Goal: Information Seeking & Learning: Learn about a topic

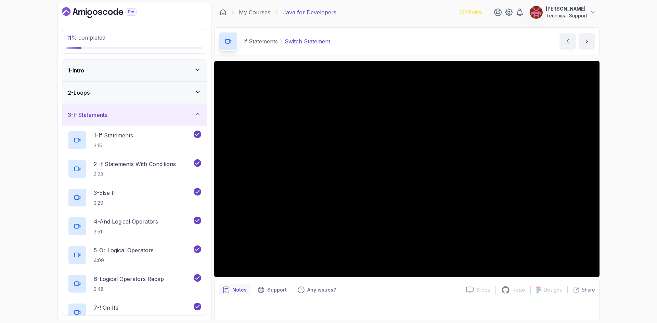
scroll to position [203, 0]
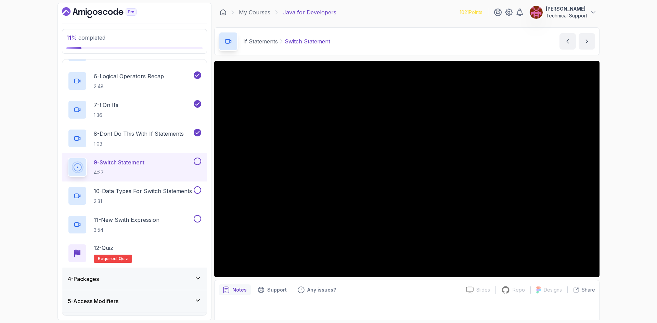
click at [621, 199] on div "11 % completed 1 - Intro 2 - Loops 3 - If Statements 1 - If Statements 3:15 2 -…" at bounding box center [328, 161] width 657 height 323
click at [629, 197] on div "11 % completed 1 - Intro 2 - Loops 3 - If Statements 1 - If Statements 3:15 2 -…" at bounding box center [328, 161] width 657 height 323
click at [615, 176] on div "11 % completed 1 - Intro 2 - Loops 3 - If Statements 1 - If Statements 3:15 2 -…" at bounding box center [328, 161] width 657 height 323
click at [611, 167] on div "11 % completed 1 - Intro 2 - Loops 3 - If Statements 1 - If Statements 3:15 2 -…" at bounding box center [328, 161] width 657 height 323
click at [624, 181] on div "11 % completed 1 - Intro 2 - Loops 3 - If Statements 1 - If Statements 3:15 2 -…" at bounding box center [328, 161] width 657 height 323
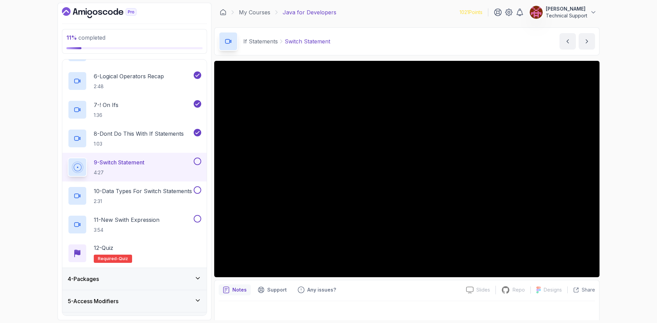
click at [35, 69] on div "11 % completed 1 - Intro 2 - Loops 3 - If Statements 1 - If Statements 3:15 2 -…" at bounding box center [328, 161] width 657 height 323
click at [609, 179] on div "11 % completed 1 - Intro 2 - Loops 3 - If Statements 1 - If Statements 3:15 2 -…" at bounding box center [328, 161] width 657 height 323
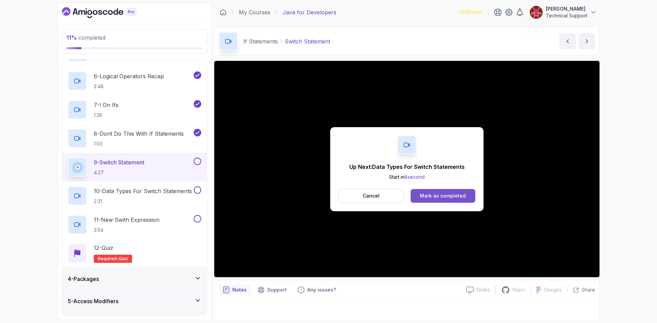
click at [448, 196] on div "Mark as completed" at bounding box center [443, 196] width 46 height 7
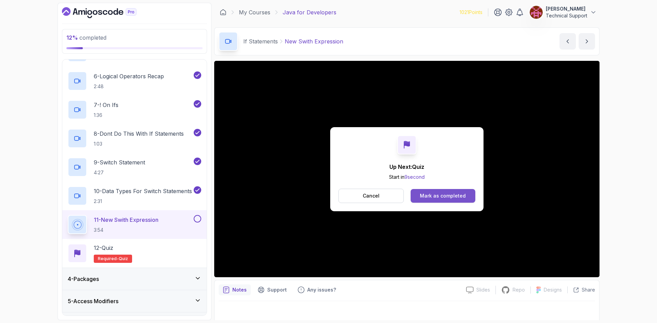
click at [423, 190] on button "Mark as completed" at bounding box center [443, 196] width 65 height 14
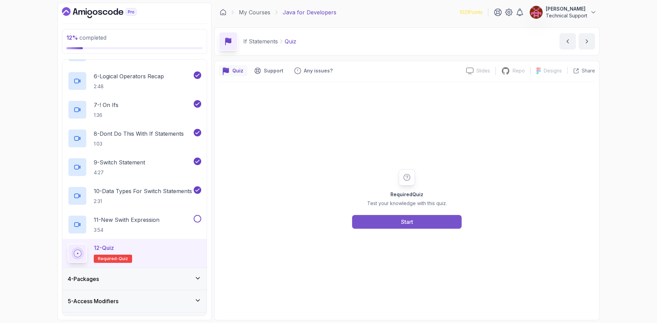
click at [401, 222] on div "Start" at bounding box center [407, 222] width 12 height 8
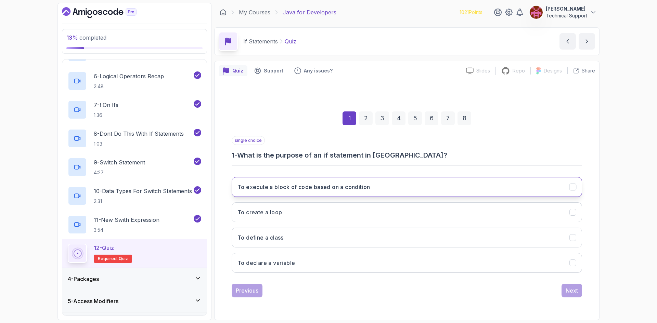
click at [333, 189] on h3 "To execute a block of code based on a condition" at bounding box center [303, 187] width 133 height 8
click at [575, 294] on div "Next" at bounding box center [572, 291] width 12 height 8
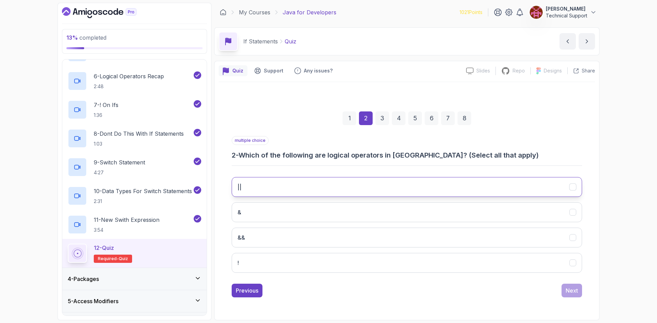
click at [298, 188] on button "||" at bounding box center [407, 187] width 350 height 20
click at [285, 231] on button "&&" at bounding box center [407, 238] width 350 height 20
click at [570, 295] on div "Next" at bounding box center [572, 291] width 12 height 8
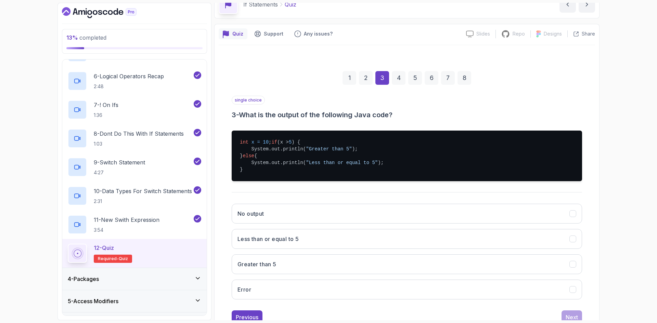
scroll to position [67, 0]
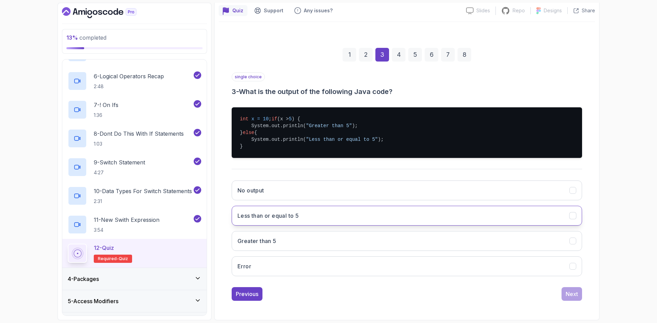
click at [295, 223] on button "Less than or equal to 5" at bounding box center [407, 216] width 350 height 20
click at [574, 297] on div "Next" at bounding box center [572, 294] width 12 height 8
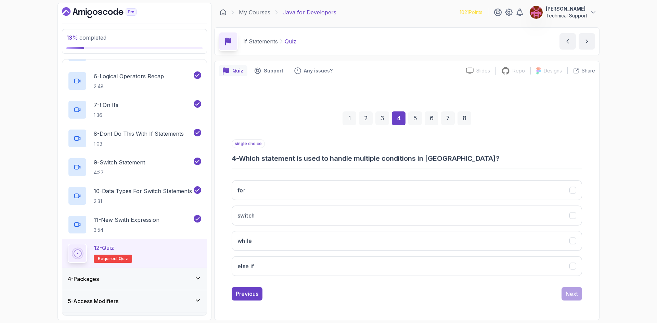
scroll to position [0, 0]
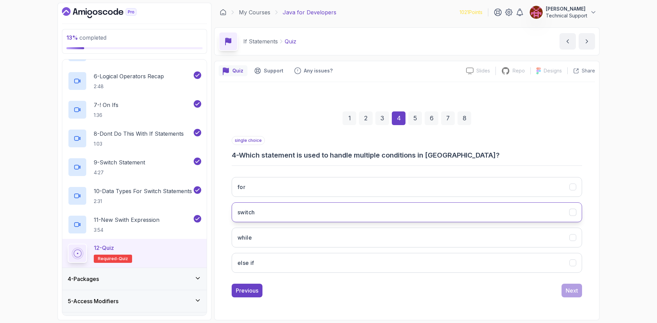
click at [288, 216] on button "switch" at bounding box center [407, 213] width 350 height 20
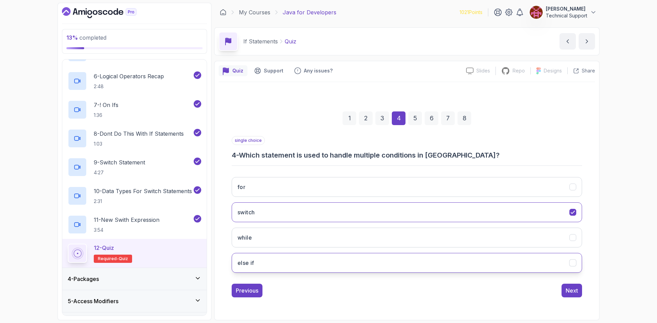
click at [274, 260] on button "else if" at bounding box center [407, 263] width 350 height 20
click at [570, 293] on div "Next" at bounding box center [572, 291] width 12 height 8
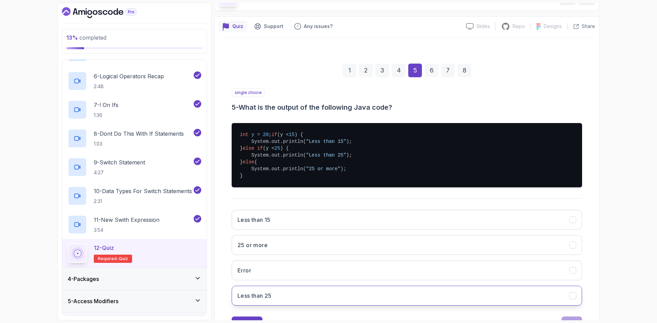
scroll to position [81, 0]
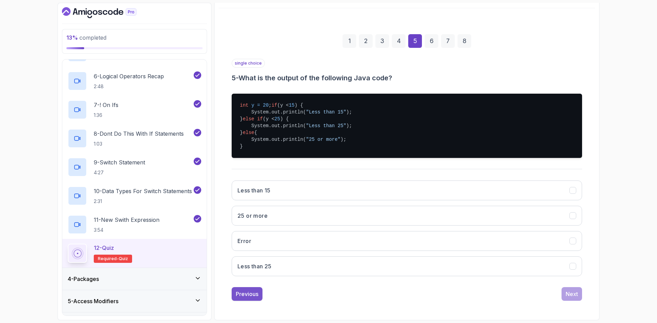
click at [255, 298] on button "Previous" at bounding box center [247, 294] width 31 height 14
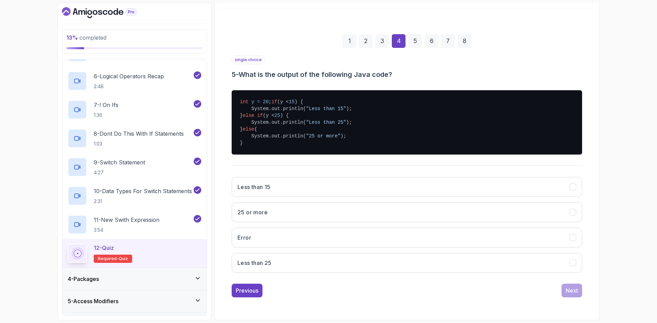
scroll to position [0, 0]
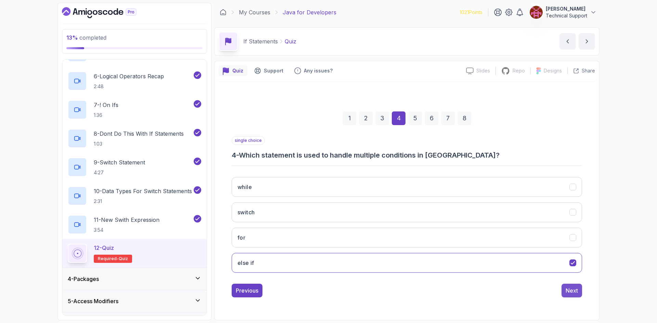
click at [573, 294] on div "Next" at bounding box center [572, 291] width 12 height 8
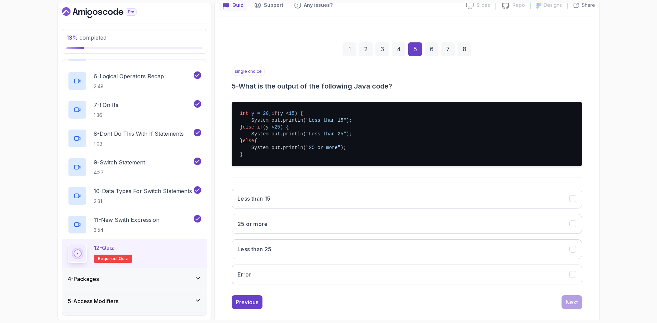
scroll to position [68, 0]
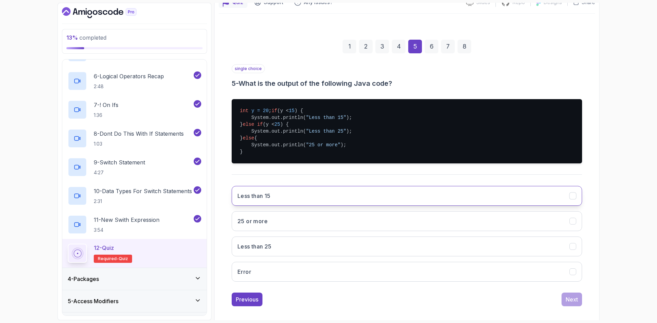
click at [291, 206] on button "Less than 15" at bounding box center [407, 196] width 350 height 20
click at [299, 251] on button "Less than 25" at bounding box center [407, 247] width 350 height 20
click at [569, 304] on div "Next" at bounding box center [572, 300] width 12 height 8
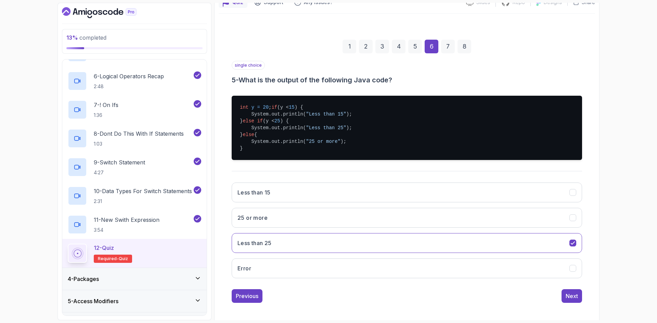
scroll to position [0, 0]
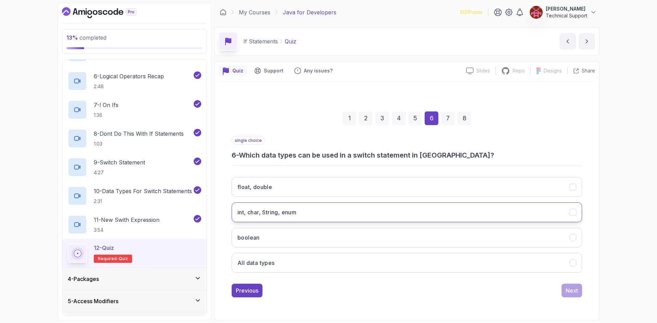
click at [289, 214] on h3 "int, char, String, enum" at bounding box center [266, 212] width 59 height 8
click at [576, 289] on div "Next" at bounding box center [572, 291] width 12 height 8
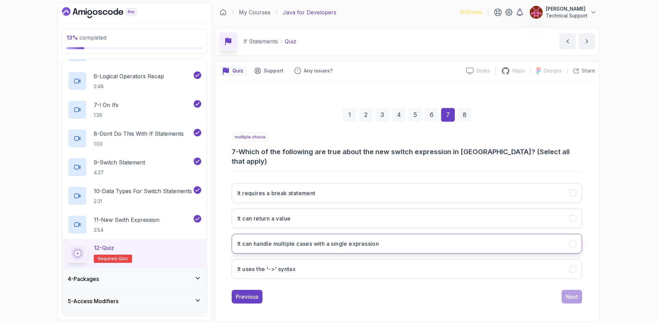
click at [347, 244] on button "It can handle multiple cases with a single expression" at bounding box center [407, 244] width 350 height 20
click at [418, 266] on button "It uses the '->' syntax" at bounding box center [407, 269] width 350 height 20
drag, startPoint x: 573, startPoint y: 289, endPoint x: 552, endPoint y: 287, distance: 21.3
click at [573, 293] on div "Next" at bounding box center [572, 297] width 12 height 8
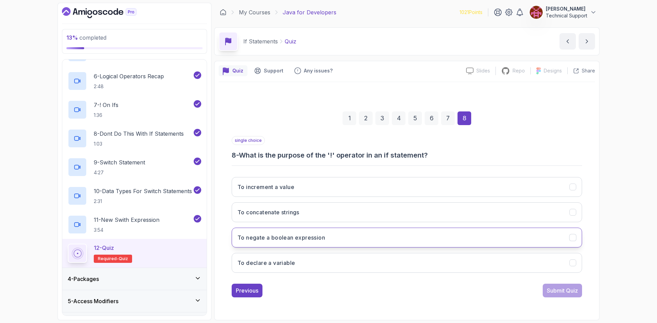
drag, startPoint x: 303, startPoint y: 241, endPoint x: 334, endPoint y: 245, distance: 31.5
click at [303, 241] on h3 "To negate a boolean expression" at bounding box center [281, 238] width 88 height 8
click at [552, 295] on button "Submit Quiz" at bounding box center [562, 291] width 39 height 14
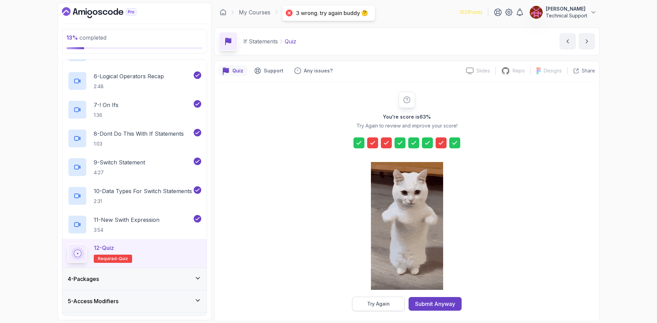
click at [386, 305] on div "Try Again" at bounding box center [378, 304] width 23 height 7
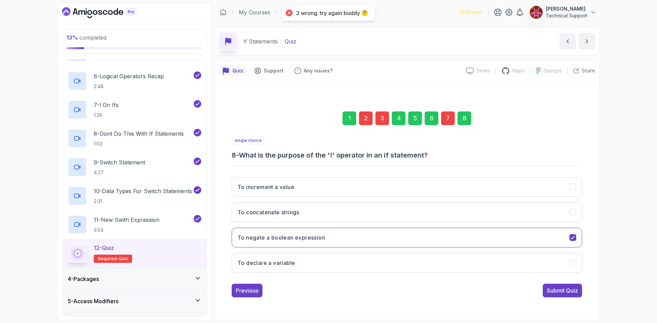
click at [368, 123] on div "2" at bounding box center [366, 119] width 14 height 14
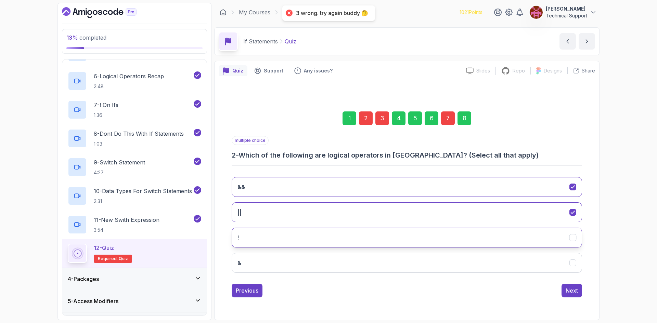
click at [278, 243] on button "!" at bounding box center [407, 238] width 350 height 20
click at [568, 295] on div "Next" at bounding box center [572, 291] width 12 height 8
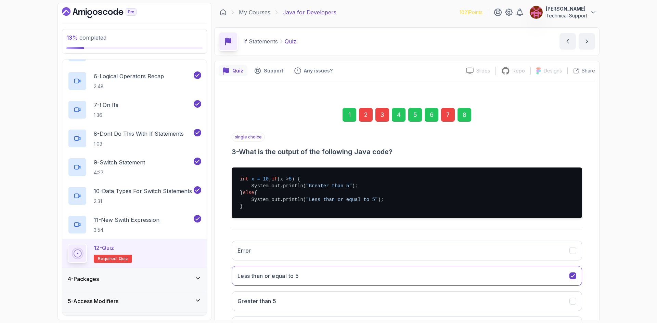
click at [381, 118] on div "3" at bounding box center [382, 115] width 14 height 14
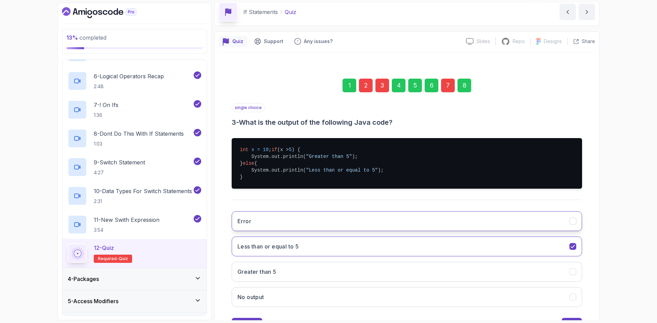
scroll to position [67, 0]
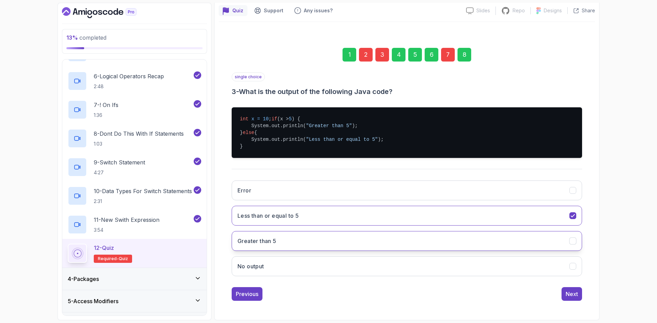
click at [275, 242] on h3 "Greater than 5" at bounding box center [256, 241] width 39 height 8
click at [563, 296] on button "Next" at bounding box center [571, 294] width 21 height 14
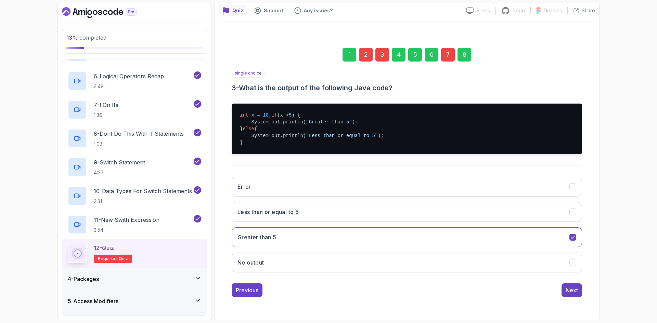
scroll to position [0, 0]
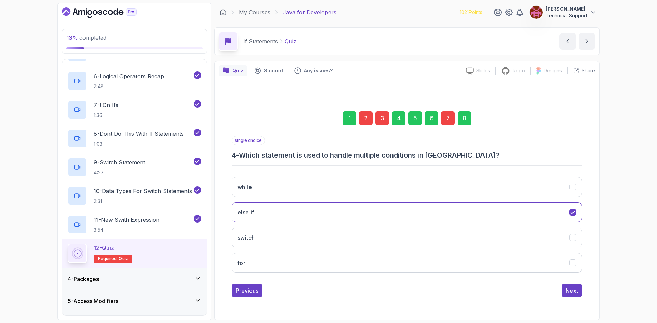
click at [446, 117] on div "7" at bounding box center [448, 119] width 14 height 14
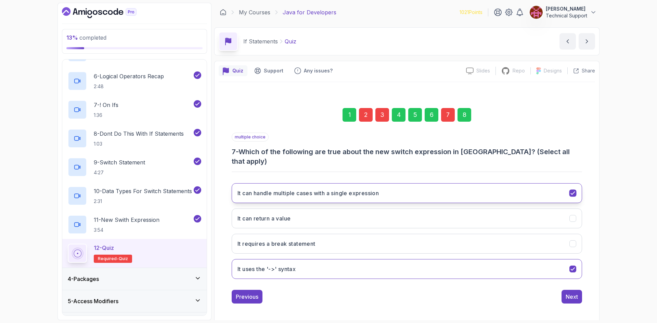
click at [294, 192] on button "It can handle multiple cases with a single expression" at bounding box center [407, 193] width 350 height 20
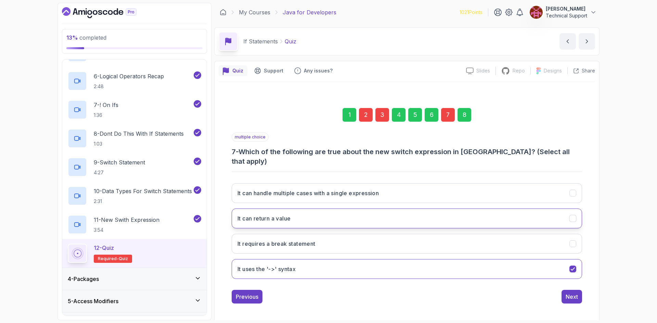
click at [318, 212] on button "It can return a value" at bounding box center [407, 219] width 350 height 20
click at [572, 293] on div "Next" at bounding box center [572, 297] width 12 height 8
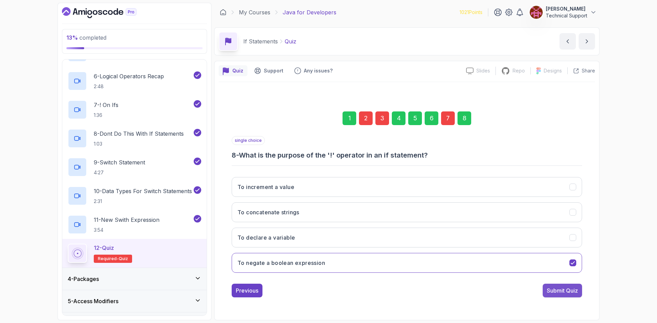
click at [570, 294] on div "Submit Quiz" at bounding box center [562, 291] width 31 height 8
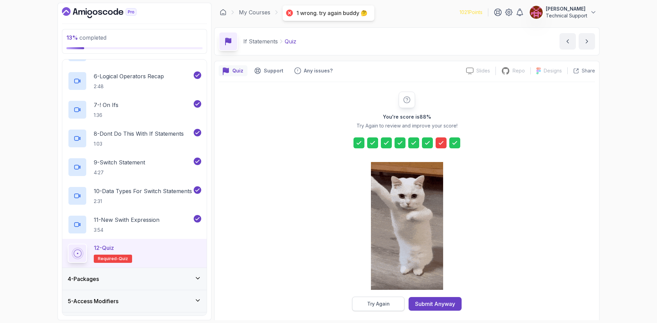
click at [381, 307] on div "Try Again" at bounding box center [378, 304] width 23 height 7
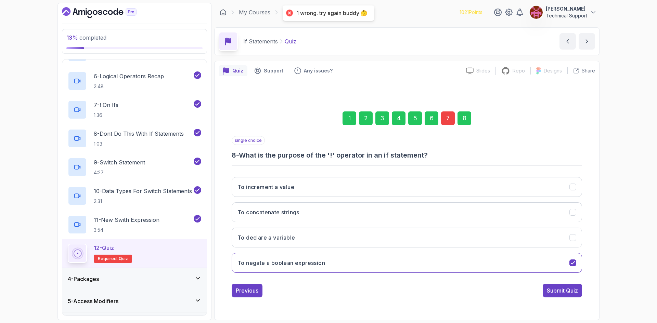
drag, startPoint x: 444, startPoint y: 119, endPoint x: 440, endPoint y: 131, distance: 12.2
click at [444, 119] on div "7" at bounding box center [448, 119] width 14 height 14
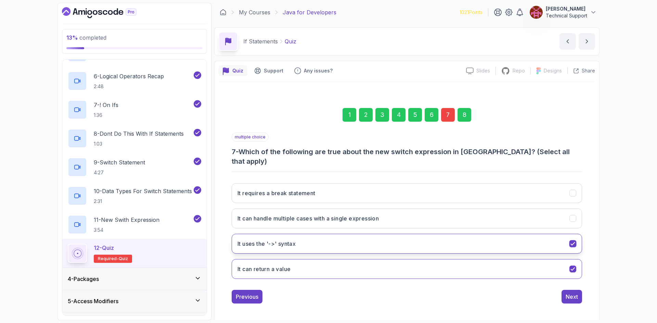
drag, startPoint x: 337, startPoint y: 234, endPoint x: 399, endPoint y: 245, distance: 62.9
click at [337, 235] on button "It uses the '->' syntax" at bounding box center [407, 244] width 350 height 20
click at [429, 240] on button "It uses the '->' syntax" at bounding box center [407, 244] width 350 height 20
click at [436, 267] on button "It can return a value" at bounding box center [407, 269] width 350 height 20
click at [564, 291] on div "Previous Next" at bounding box center [407, 297] width 350 height 14
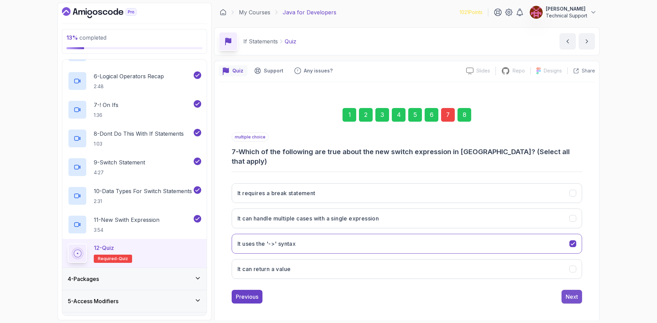
click at [564, 291] on button "Next" at bounding box center [571, 297] width 21 height 14
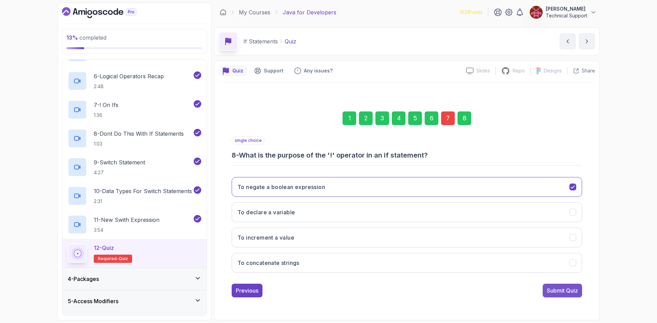
click at [560, 285] on button "Submit Quiz" at bounding box center [562, 291] width 39 height 14
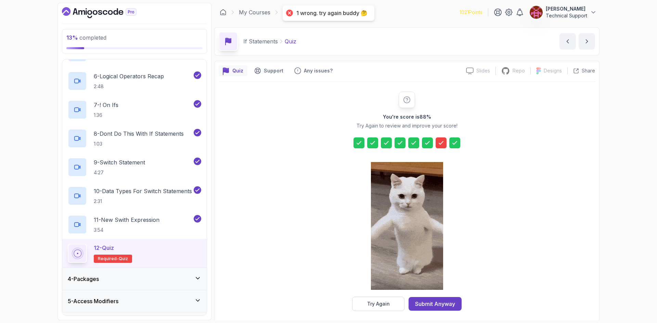
drag, startPoint x: 391, startPoint y: 310, endPoint x: 391, endPoint y: 305, distance: 5.5
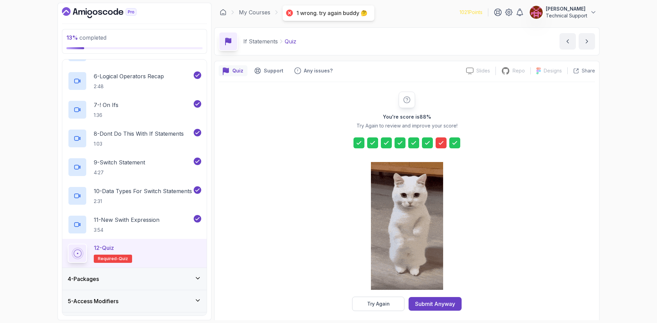
click at [391, 310] on button "Try Again" at bounding box center [378, 304] width 52 height 14
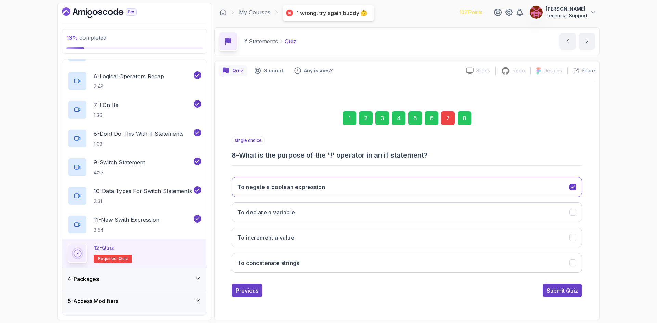
click at [447, 119] on div "7" at bounding box center [448, 119] width 14 height 14
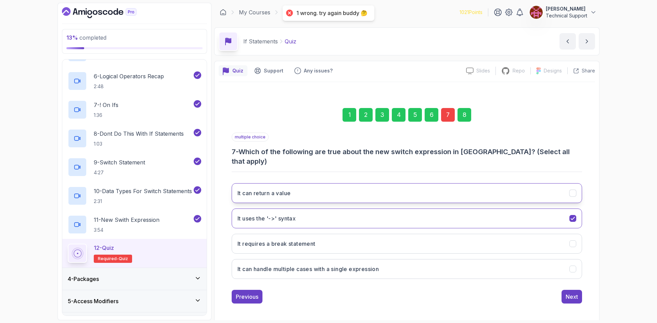
click at [282, 191] on h3 "It can return a value" at bounding box center [263, 193] width 53 height 8
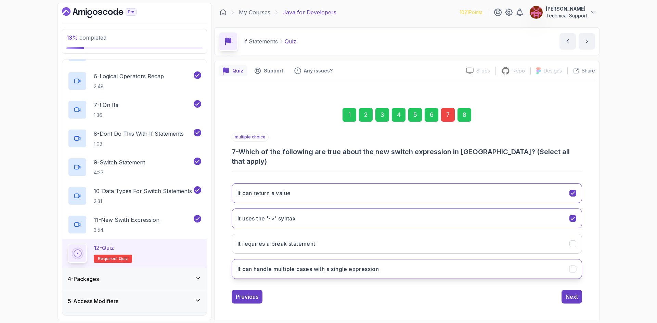
click at [301, 267] on h3 "It can handle multiple cases with a single expression" at bounding box center [307, 269] width 141 height 8
click at [566, 293] on div "Next" at bounding box center [572, 297] width 12 height 8
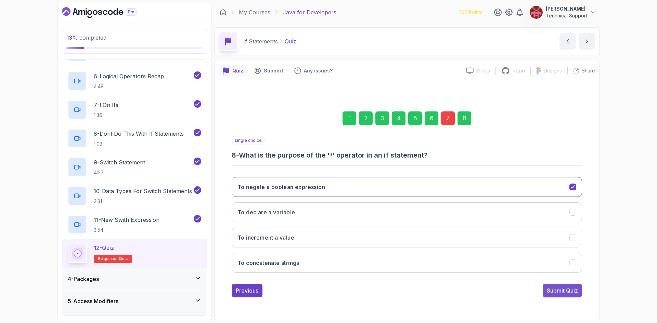
click at [557, 287] on div "Submit Quiz" at bounding box center [562, 291] width 31 height 8
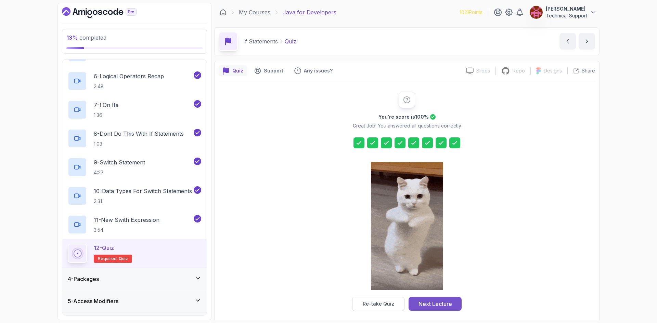
click at [441, 302] on div "Next Lecture" at bounding box center [435, 304] width 34 height 8
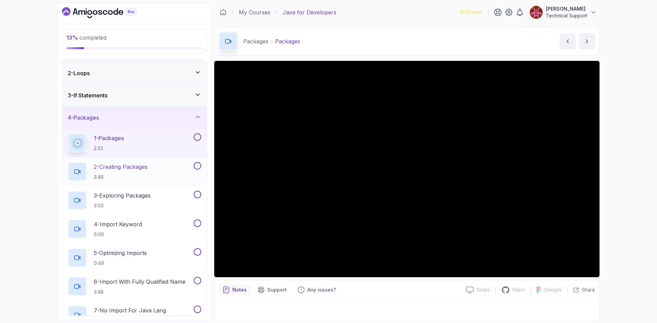
scroll to position [88, 0]
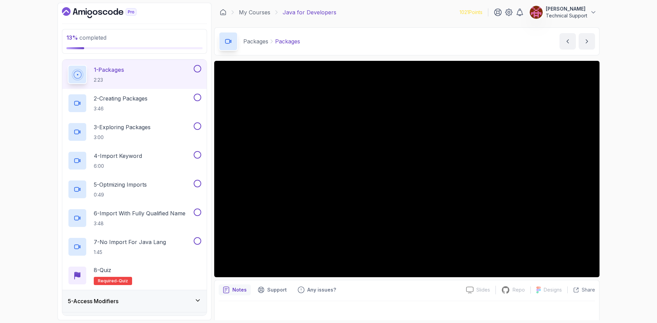
click at [616, 175] on div "13 % completed 1 - Intro 2 - Loops 3 - If Statements 4 - Packages 1 - Packages …" at bounding box center [328, 161] width 657 height 323
click at [617, 170] on div "13 % completed 1 - Intro 2 - Loops 3 - If Statements 4 - Packages 1 - Packages …" at bounding box center [328, 161] width 657 height 323
drag, startPoint x: 612, startPoint y: 170, endPoint x: 636, endPoint y: 195, distance: 34.4
click at [636, 195] on div "13 % completed 1 - Intro 2 - Loops 3 - If Statements 4 - Packages 1 - Packages …" at bounding box center [328, 161] width 657 height 323
click at [624, 185] on div "13 % completed 1 - Intro 2 - Loops 3 - If Statements 4 - Packages 1 - Packages …" at bounding box center [328, 161] width 657 height 323
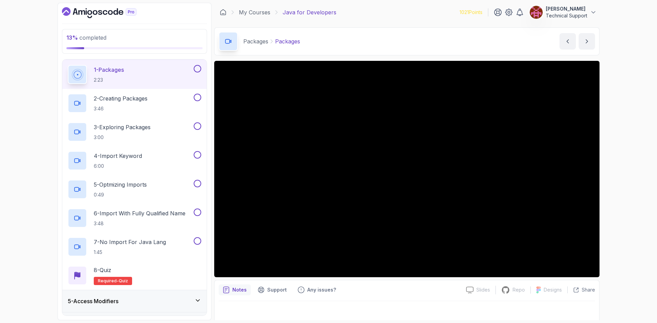
click at [617, 182] on div "13 % completed 1 - Intro 2 - Loops 3 - If Statements 4 - Packages 1 - Packages …" at bounding box center [328, 161] width 657 height 323
drag, startPoint x: 611, startPoint y: 182, endPoint x: 623, endPoint y: 192, distance: 15.8
click at [623, 192] on div "13 % completed 1 - Intro 2 - Loops 3 - If Statements 4 - Packages 1 - Packages …" at bounding box center [328, 161] width 657 height 323
click at [617, 188] on div "13 % completed 1 - Intro 2 - Loops 3 - If Statements 4 - Packages 1 - Packages …" at bounding box center [328, 161] width 657 height 323
drag, startPoint x: 617, startPoint y: 187, endPoint x: 617, endPoint y: 204, distance: 17.5
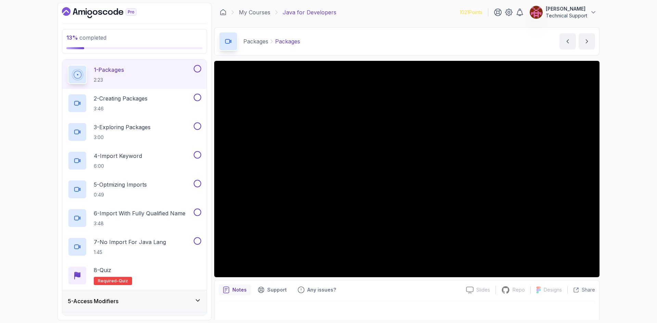
click at [617, 204] on div "13 % completed 1 - Intro 2 - Loops 3 - If Statements 4 - Packages 1 - Packages …" at bounding box center [328, 161] width 657 height 323
drag, startPoint x: 604, startPoint y: 191, endPoint x: 626, endPoint y: 214, distance: 32.2
click at [626, 214] on div "13 % completed 1 - Intro 2 - Loops 3 - If Statements 4 - Packages 1 - Packages …" at bounding box center [328, 161] width 657 height 323
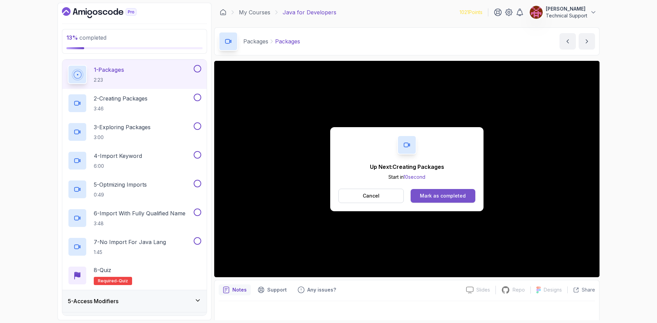
click at [447, 196] on div "Mark as completed" at bounding box center [443, 196] width 46 height 7
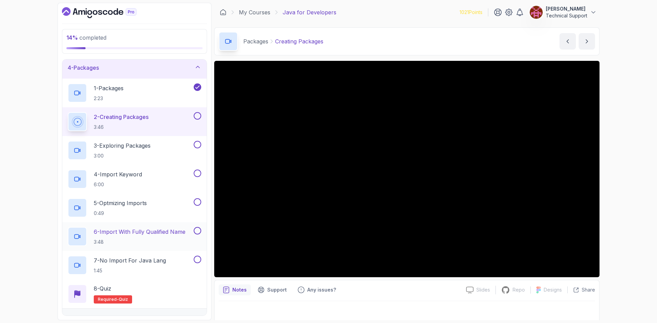
scroll to position [54, 0]
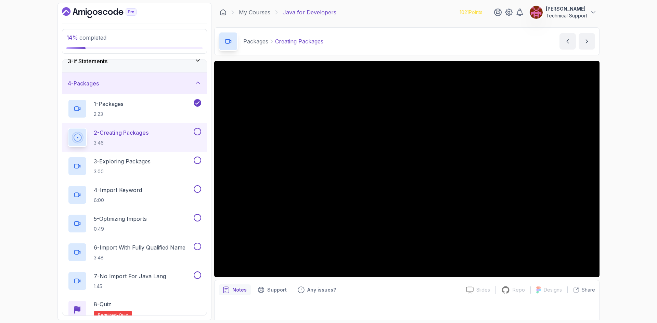
click at [628, 195] on div "14 % completed 1 - Intro 2 - Loops 3 - If Statements 4 - Packages 1 - Packages …" at bounding box center [328, 161] width 657 height 323
click at [617, 175] on div "14 % completed 1 - Intro 2 - Loops 3 - If Statements 4 - Packages 1 - Packages …" at bounding box center [328, 161] width 657 height 323
drag, startPoint x: 618, startPoint y: 177, endPoint x: 611, endPoint y: 177, distance: 6.2
click at [618, 177] on div "14 % completed 1 - Intro 2 - Loops 3 - If Statements 4 - Packages 1 - Packages …" at bounding box center [328, 161] width 657 height 323
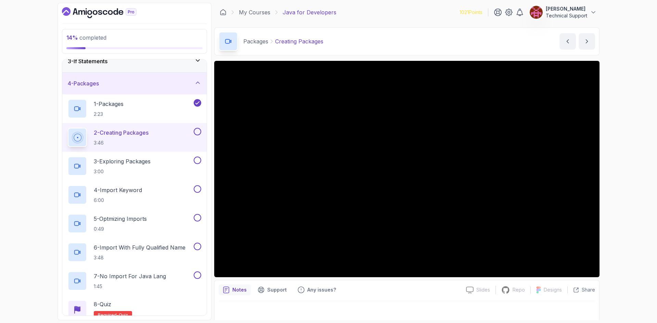
click at [615, 177] on div "14 % completed 1 - Intro 2 - Loops 3 - If Statements 4 - Packages 1 - Packages …" at bounding box center [328, 161] width 657 height 323
click at [621, 177] on div "14 % completed 1 - Intro 2 - Loops 3 - If Statements 4 - Packages 1 - Packages …" at bounding box center [328, 161] width 657 height 323
click at [609, 163] on div "14 % completed 1 - Intro 2 - Loops 3 - If Statements 4 - Packages 1 - Packages …" at bounding box center [328, 161] width 657 height 323
click at [613, 167] on div "14 % completed 1 - Intro 2 - Loops 3 - If Statements 4 - Packages 1 - Packages …" at bounding box center [328, 161] width 657 height 323
click at [654, 180] on div "14 % completed 1 - Intro 2 - Loops 3 - If Statements 4 - Packages 1 - Packages …" at bounding box center [328, 161] width 657 height 323
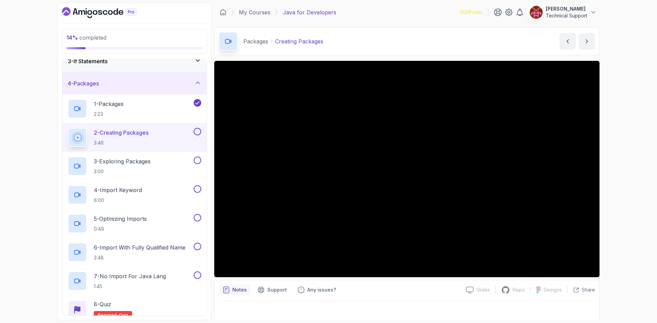
click at [643, 183] on div "14 % completed 1 - Intro 2 - Loops 3 - If Statements 4 - Packages 1 - Packages …" at bounding box center [328, 161] width 657 height 323
click at [636, 182] on div "14 % completed 1 - Intro 2 - Loops 3 - If Statements 4 - Packages 1 - Packages …" at bounding box center [328, 161] width 657 height 323
click at [617, 180] on div "14 % completed 1 - Intro 2 - Loops 3 - If Statements 4 - Packages 1 - Packages …" at bounding box center [328, 161] width 657 height 323
click at [613, 181] on div "14 % completed 1 - Intro 2 - Loops 3 - If Statements 4 - Packages 1 - Packages …" at bounding box center [328, 161] width 657 height 323
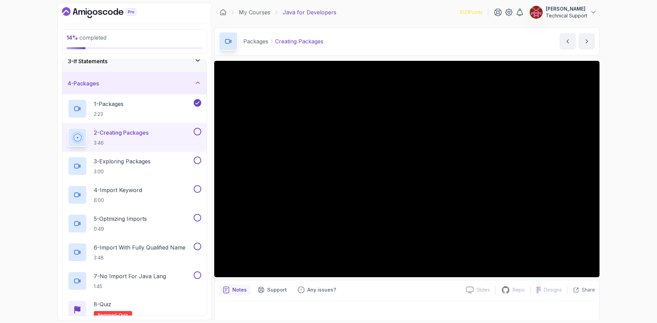
click at [45, 147] on div "14 % completed 1 - Intro 2 - Loops 3 - If Statements 4 - Packages 1 - Packages …" at bounding box center [328, 161] width 657 height 323
click at [630, 186] on div "14 % completed 1 - Intro 2 - Loops 3 - If Statements 4 - Packages 1 - Packages …" at bounding box center [328, 161] width 657 height 323
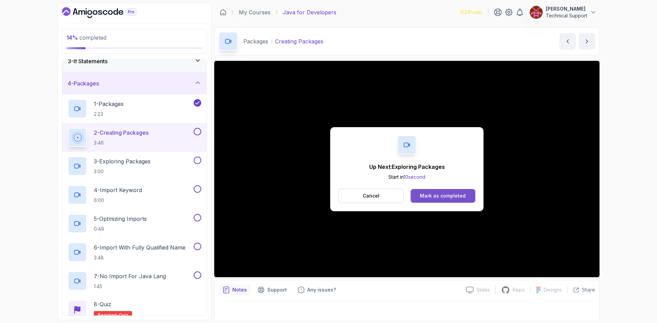
click at [424, 195] on div "Mark as completed" at bounding box center [443, 196] width 46 height 7
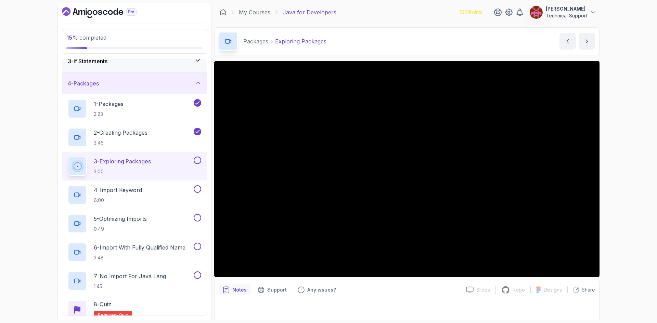
click at [614, 180] on div "15 % completed 1 - Intro 2 - Loops 3 - If Statements 4 - Packages 1 - Packages …" at bounding box center [328, 161] width 657 height 323
click at [607, 175] on div "15 % completed 1 - Intro 2 - Loops 3 - If Statements 4 - Packages 1 - Packages …" at bounding box center [328, 161] width 657 height 323
click at [621, 183] on div "15 % completed 1 - Intro 2 - Loops 3 - If Statements 4 - Packages 1 - Packages …" at bounding box center [328, 161] width 657 height 323
drag, startPoint x: 599, startPoint y: 182, endPoint x: 633, endPoint y: 195, distance: 36.6
click at [633, 195] on div "15 % completed 1 - Intro 2 - Loops 3 - If Statements 4 - Packages 1 - Packages …" at bounding box center [328, 161] width 657 height 323
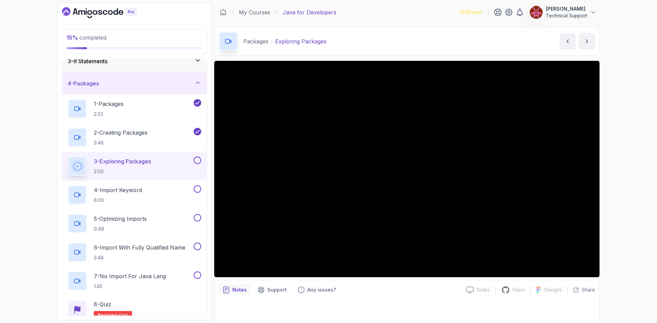
drag, startPoint x: 600, startPoint y: 184, endPoint x: 615, endPoint y: 197, distance: 19.2
click at [615, 197] on div "15 % completed 1 - Intro 2 - Loops 3 - If Statements 4 - Packages 1 - Packages …" at bounding box center [328, 161] width 657 height 323
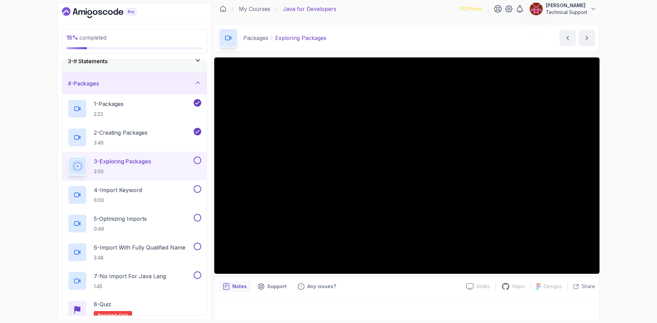
scroll to position [4, 0]
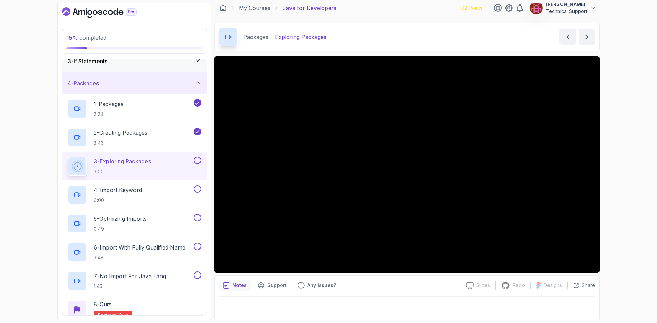
click at [617, 184] on div "15 % completed 1 - Intro 2 - Loops 3 - If Statements 4 - Packages 1 - Packages …" at bounding box center [328, 161] width 657 height 323
click at [642, 203] on div "15 % completed 1 - Intro 2 - Loops 3 - If Statements 4 - Packages 1 - Packages …" at bounding box center [328, 161] width 657 height 323
click at [619, 191] on div "15 % completed 1 - Intro 2 - Loops 3 - If Statements 4 - Packages 1 - Packages …" at bounding box center [328, 161] width 657 height 323
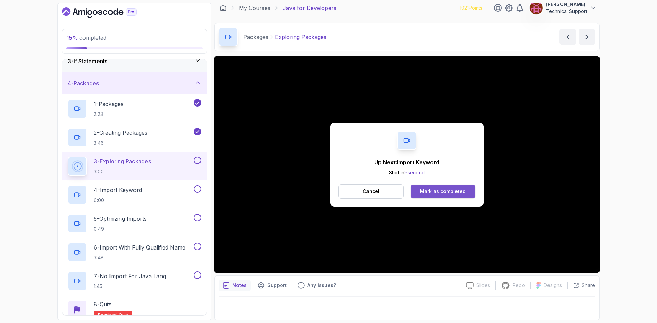
click at [441, 186] on button "Mark as completed" at bounding box center [443, 192] width 65 height 14
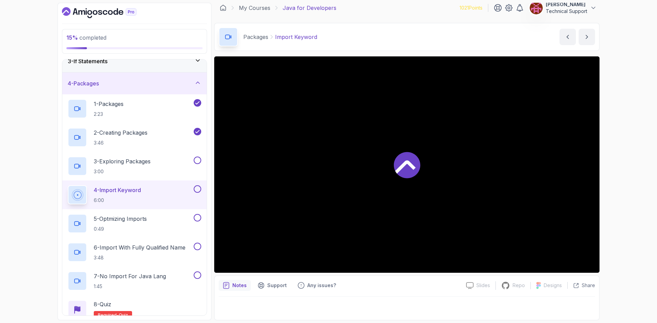
click at [622, 176] on div "15 % completed 1 - Intro 2 - Loops 3 - If Statements 4 - Packages 1 - Packages …" at bounding box center [328, 161] width 657 height 323
click at [632, 178] on div "15 % completed 1 - Intro 2 - Loops 3 - If Statements 4 - Packages 1 - Packages …" at bounding box center [328, 161] width 657 height 323
click at [627, 184] on div "15 % completed 1 - Intro 2 - Loops 3 - If Statements 4 - Packages 1 - Packages …" at bounding box center [328, 161] width 657 height 323
click at [618, 169] on div "15 % completed 1 - Intro 2 - Loops 3 - If Statements 4 - Packages 1 - Packages …" at bounding box center [328, 161] width 657 height 323
click at [624, 188] on div "15 % completed 1 - Intro 2 - Loops 3 - If Statements 4 - Packages 1 - Packages …" at bounding box center [328, 161] width 657 height 323
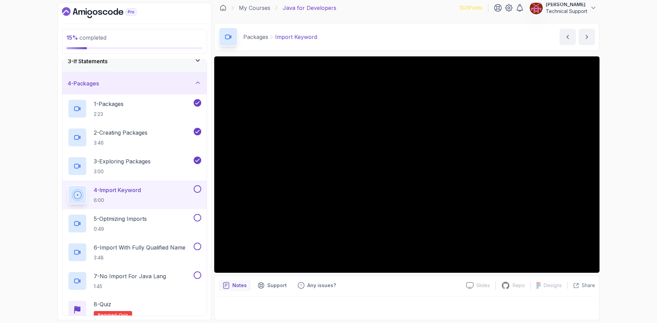
click at [631, 182] on div "15 % completed 1 - Intro 2 - Loops 3 - If Statements 4 - Packages 1 - Packages …" at bounding box center [328, 161] width 657 height 323
click at [622, 186] on div "15 % completed 1 - Intro 2 - Loops 3 - If Statements 4 - Packages 1 - Packages …" at bounding box center [328, 161] width 657 height 323
click at [627, 183] on div "15 % completed 1 - Intro 2 - Loops 3 - If Statements 4 - Packages 1 - Packages …" at bounding box center [328, 161] width 657 height 323
click at [628, 177] on div "15 % completed 1 - Intro 2 - Loops 3 - If Statements 4 - Packages 1 - Packages …" at bounding box center [328, 161] width 657 height 323
click at [622, 178] on div "15 % completed 1 - Intro 2 - Loops 3 - If Statements 4 - Packages 1 - Packages …" at bounding box center [328, 161] width 657 height 323
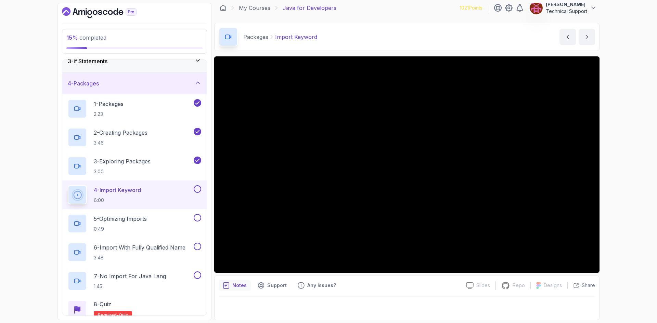
click at [622, 174] on div "15 % completed 1 - Intro 2 - Loops 3 - If Statements 4 - Packages 1 - Packages …" at bounding box center [328, 161] width 657 height 323
click at [610, 163] on div "15 % completed 1 - Intro 2 - Loops 3 - If Statements 4 - Packages 1 - Packages …" at bounding box center [328, 161] width 657 height 323
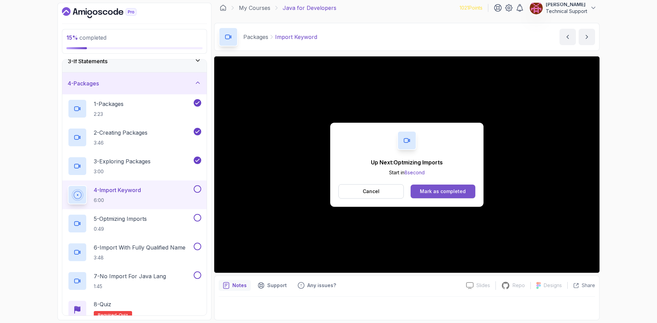
click at [418, 193] on button "Mark as completed" at bounding box center [443, 192] width 65 height 14
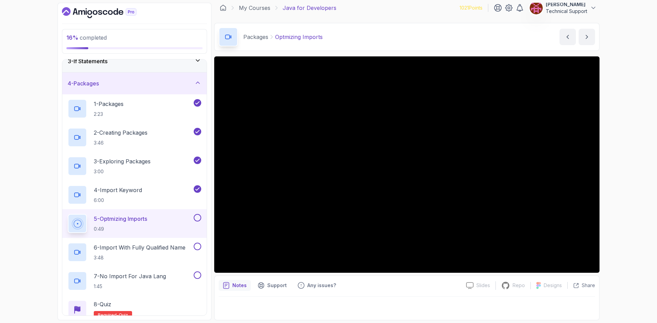
click at [636, 216] on div "16 % completed 1 - Intro 2 - Loops 3 - If Statements 4 - Packages 1 - Packages …" at bounding box center [328, 161] width 657 height 323
click at [629, 217] on div "16 % completed 1 - Intro 2 - Loops 3 - If Statements 4 - Packages 1 - Packages …" at bounding box center [328, 161] width 657 height 323
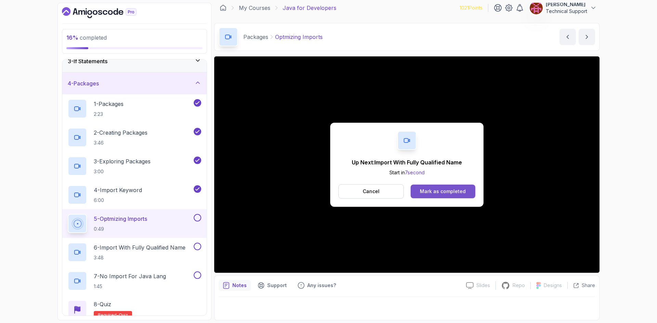
click at [459, 192] on div "Mark as completed" at bounding box center [443, 191] width 46 height 7
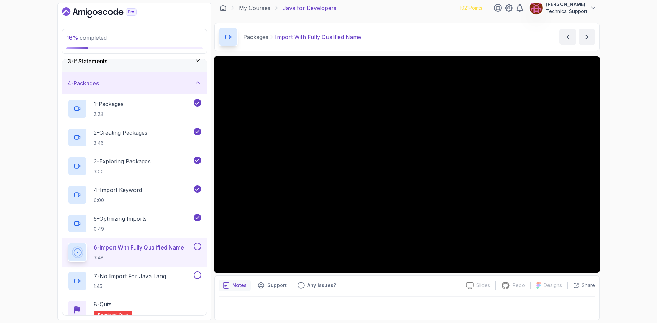
click at [618, 175] on div "16 % completed 1 - Intro 2 - Loops 3 - If Statements 4 - Packages 1 - Packages …" at bounding box center [328, 161] width 657 height 323
click at [615, 173] on div "16 % completed 1 - Intro 2 - Loops 3 - If Statements 4 - Packages 1 - Packages …" at bounding box center [328, 161] width 657 height 323
click at [620, 216] on div "16 % completed 1 - Intro 2 - Loops 3 - If Statements 4 - Packages 1 - Packages …" at bounding box center [328, 161] width 657 height 323
click at [612, 180] on div "16 % completed 1 - Intro 2 - Loops 3 - If Statements 4 - Packages 1 - Packages …" at bounding box center [328, 161] width 657 height 323
click at [617, 174] on div "16 % completed 1 - Intro 2 - Loops 3 - If Statements 4 - Packages 1 - Packages …" at bounding box center [328, 161] width 657 height 323
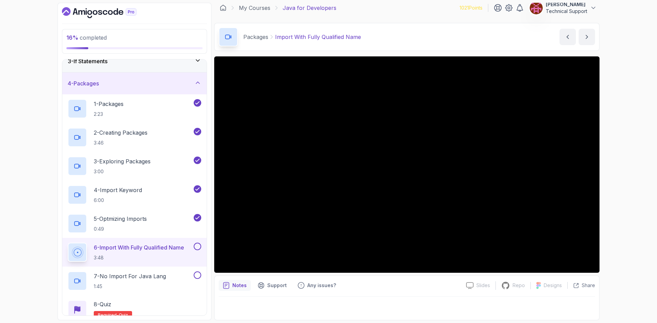
click at [617, 178] on div "16 % completed 1 - Intro 2 - Loops 3 - If Statements 4 - Packages 1 - Packages …" at bounding box center [328, 161] width 657 height 323
click at [622, 177] on div "16 % completed 1 - Intro 2 - Loops 3 - If Statements 4 - Packages 1 - Packages …" at bounding box center [328, 161] width 657 height 323
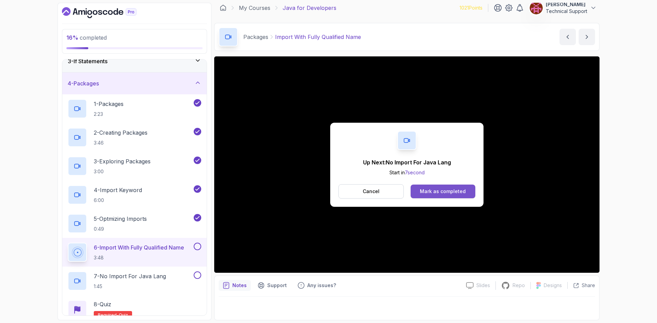
click at [451, 188] on div "Mark as completed" at bounding box center [443, 191] width 46 height 7
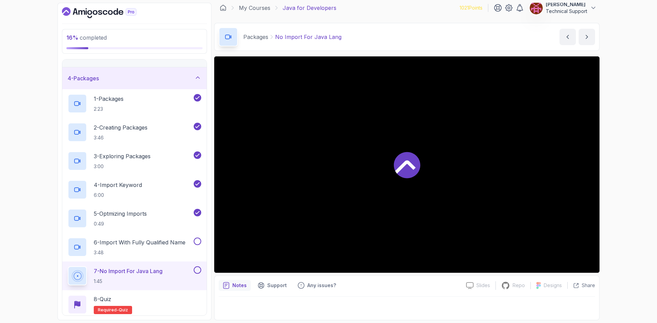
scroll to position [54, 0]
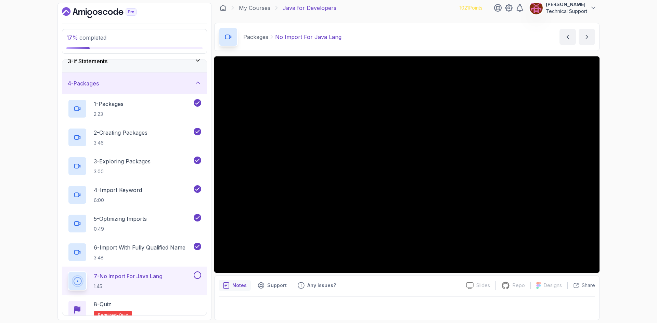
click at [617, 193] on div "17 % completed 1 - Intro 2 - Loops 3 - If Statements 4 - Packages 1 - Packages …" at bounding box center [328, 161] width 657 height 323
click at [621, 193] on div "17 % completed 1 - Intro 2 - Loops 3 - If Statements 4 - Packages 1 - Packages …" at bounding box center [328, 161] width 657 height 323
click at [629, 176] on div "17 % completed 1 - Intro 2 - Loops 3 - If Statements 4 - Packages 1 - Packages …" at bounding box center [328, 161] width 657 height 323
click at [622, 202] on div "17 % completed 1 - Intro 2 - Loops 3 - If Statements 4 - Packages 1 - Packages …" at bounding box center [328, 161] width 657 height 323
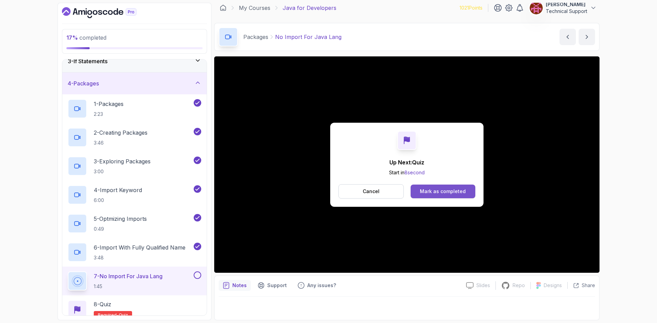
click at [441, 192] on div "Mark as completed" at bounding box center [443, 191] width 46 height 7
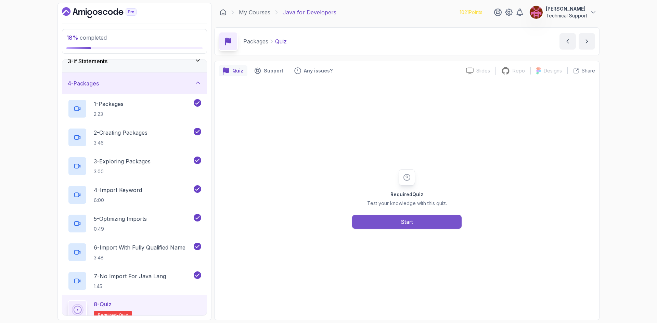
click at [406, 224] on div "Start" at bounding box center [407, 222] width 12 height 8
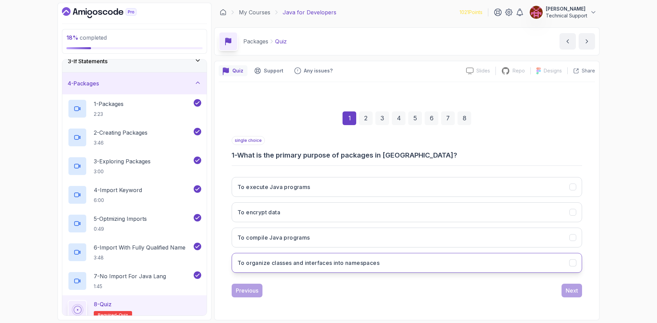
click at [299, 265] on h3 "To organize classes and interfaces into namespaces" at bounding box center [308, 263] width 142 height 8
click at [567, 287] on div "Next" at bounding box center [572, 291] width 12 height 8
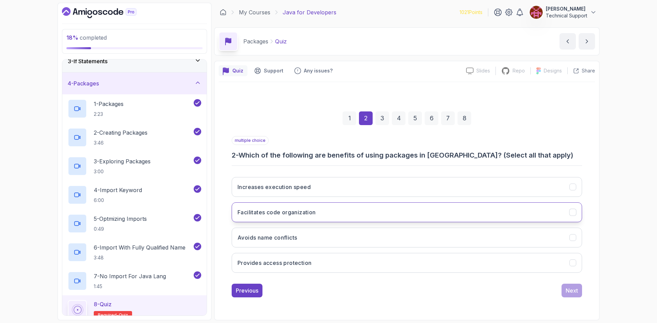
click at [287, 213] on h3 "Facilitates code organization" at bounding box center [276, 212] width 78 height 8
click at [288, 232] on button "Avoids name conflicts" at bounding box center [407, 238] width 350 height 20
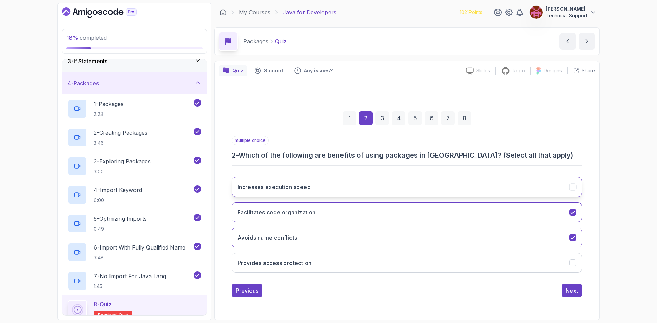
click at [311, 194] on button "Increases execution speed" at bounding box center [407, 187] width 350 height 20
click at [292, 265] on h3 "Provides access protection" at bounding box center [274, 263] width 74 height 8
click at [305, 191] on h3 "Increases execution speed" at bounding box center [273, 187] width 73 height 8
click at [574, 292] on div "Next" at bounding box center [572, 291] width 12 height 8
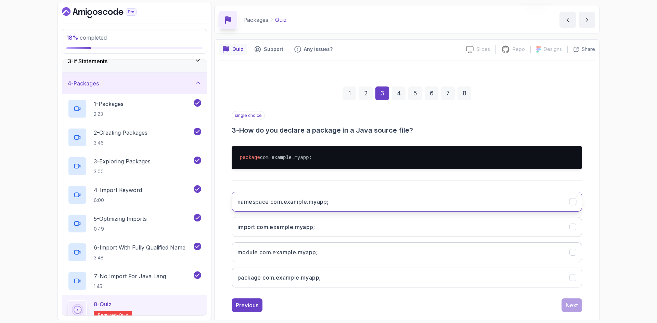
scroll to position [33, 0]
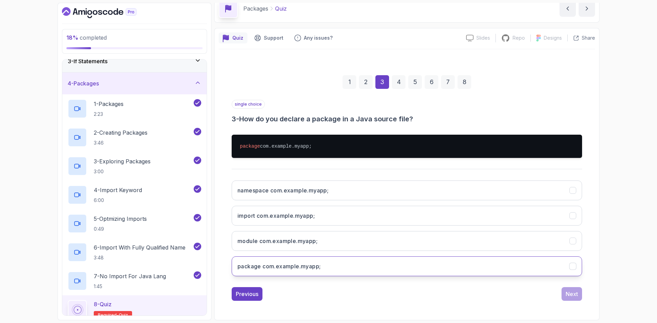
click at [269, 268] on h3 "package com.example.myapp;" at bounding box center [278, 266] width 83 height 8
click at [570, 292] on div "Next" at bounding box center [572, 294] width 12 height 8
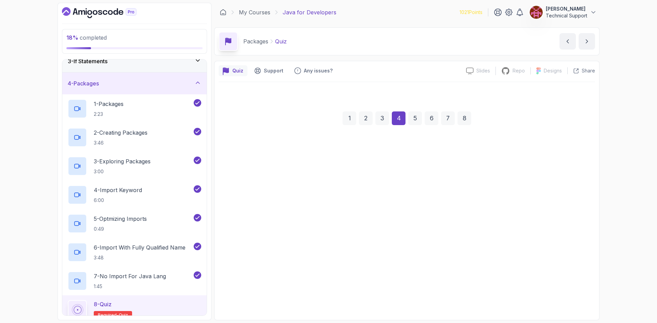
scroll to position [0, 0]
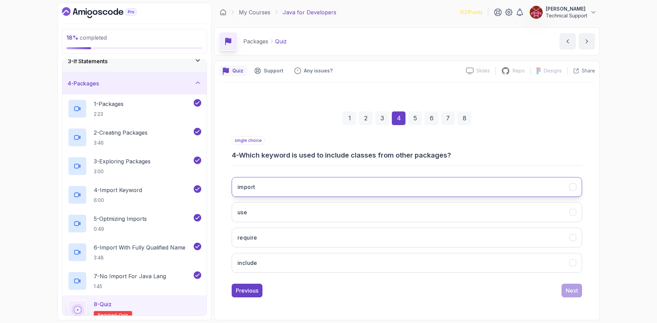
click at [273, 191] on button "import" at bounding box center [407, 187] width 350 height 20
click at [569, 290] on div "Next" at bounding box center [572, 291] width 12 height 8
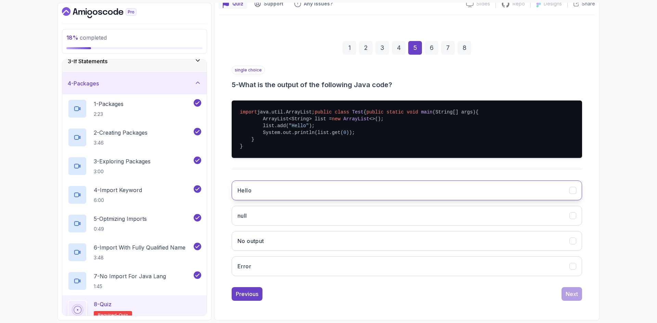
scroll to position [81, 0]
click at [300, 189] on button "Hello" at bounding box center [407, 191] width 350 height 20
click at [567, 293] on div "Next" at bounding box center [572, 294] width 12 height 8
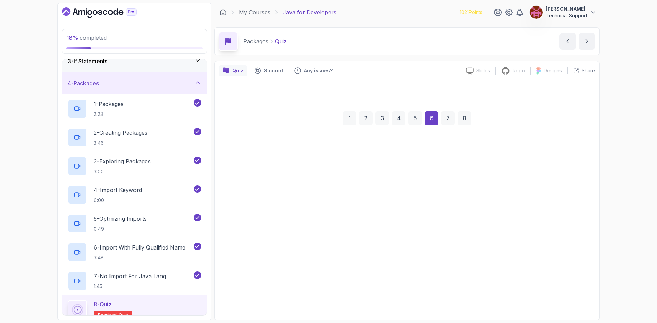
scroll to position [0, 0]
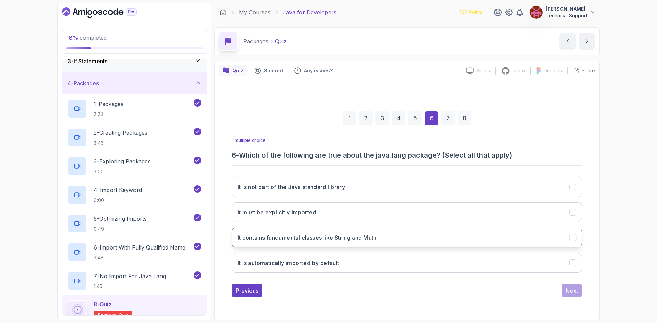
click at [292, 245] on button "It contains fundamental classes like String and Math" at bounding box center [407, 238] width 350 height 20
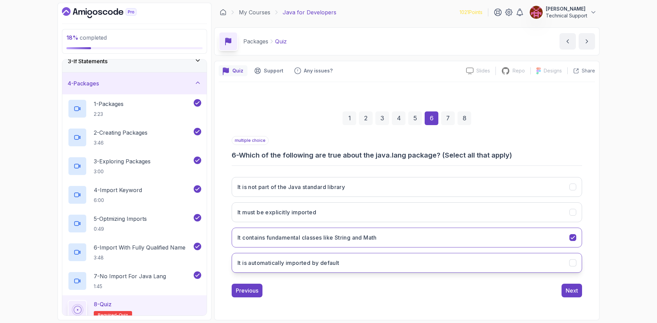
click at [320, 267] on h3 "It is automatically imported by default" at bounding box center [288, 263] width 102 height 8
click at [576, 291] on div "Next" at bounding box center [572, 291] width 12 height 8
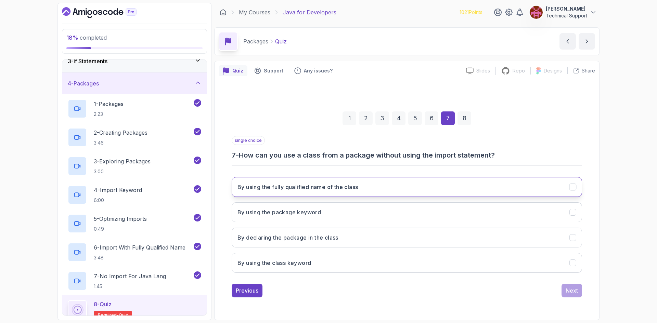
click at [335, 191] on h3 "By using the fully qualified name of the class" at bounding box center [297, 187] width 120 height 8
click at [572, 290] on div "Next" at bounding box center [572, 291] width 12 height 8
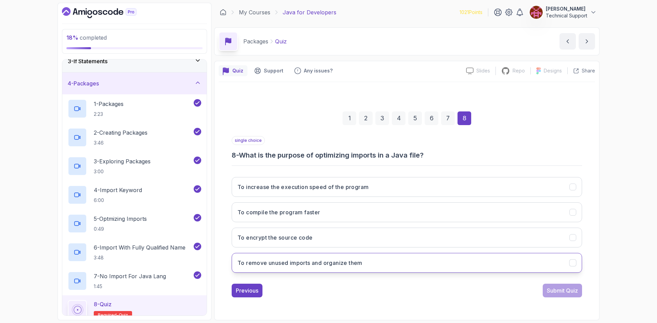
click at [301, 264] on h3 "To remove unused imports and organize them" at bounding box center [299, 263] width 125 height 8
click at [558, 289] on div "Submit Quiz" at bounding box center [562, 291] width 31 height 8
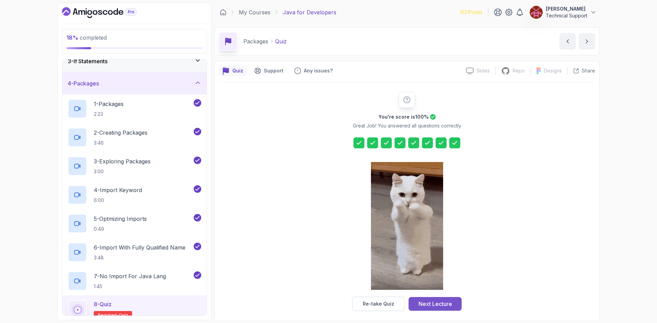
click at [434, 306] on div "Next Lecture" at bounding box center [435, 304] width 34 height 8
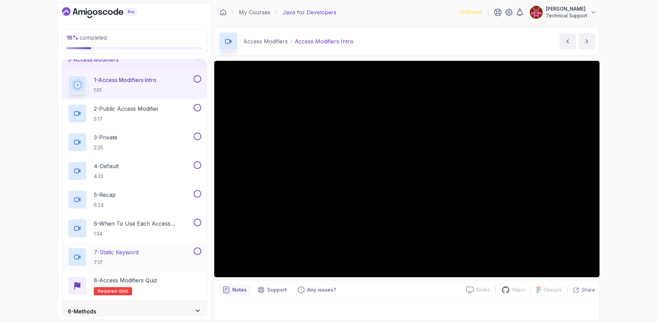
scroll to position [88, 0]
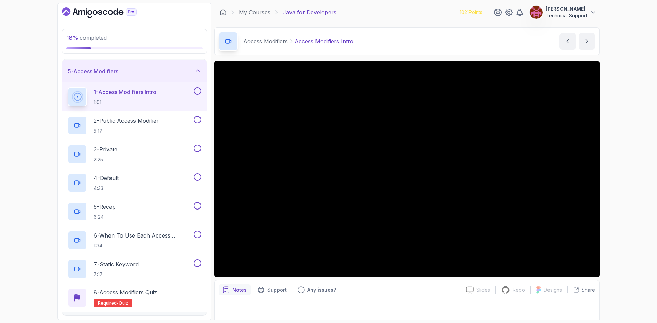
drag, startPoint x: 620, startPoint y: 155, endPoint x: 602, endPoint y: 157, distance: 18.6
click at [620, 155] on div "18 % completed 1 - Intro 2 - Loops 3 - If Statements 4 - Packages 5 - Access Mo…" at bounding box center [328, 161] width 657 height 323
click at [621, 183] on div "18 % completed 1 - Intro 2 - Loops 3 - If Statements 4 - Packages 5 - Access Mo…" at bounding box center [328, 161] width 657 height 323
click at [652, 147] on div "18 % completed 1 - Intro 2 - Loops 3 - If Statements 4 - Packages 5 - Access Mo…" at bounding box center [328, 161] width 657 height 323
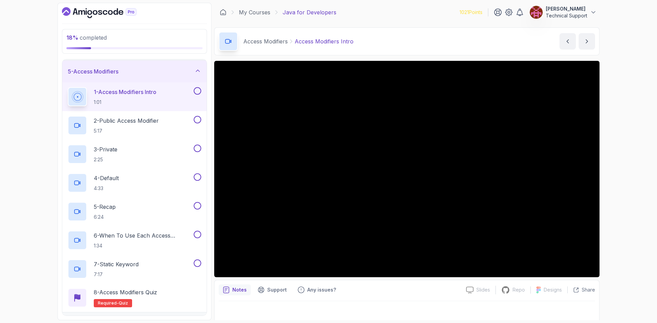
click at [634, 177] on div "18 % completed 1 - Intro 2 - Loops 3 - If Statements 4 - Packages 5 - Access Mo…" at bounding box center [328, 161] width 657 height 323
